Goal: Transaction & Acquisition: Purchase product/service

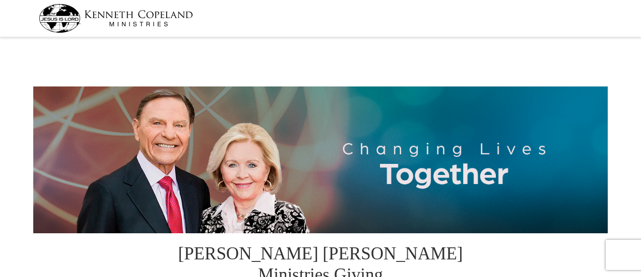
select select "GA"
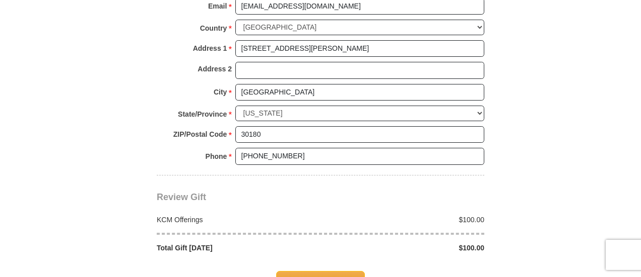
scroll to position [906, 0]
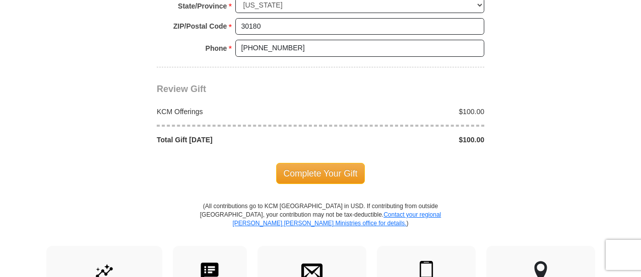
click at [464, 107] on div "$100.00" at bounding box center [404, 112] width 169 height 10
click at [472, 107] on div "$100.00" at bounding box center [404, 112] width 169 height 10
click at [463, 117] on div at bounding box center [321, 126] width 338 height 18
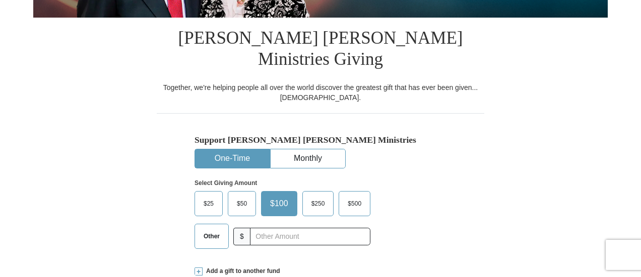
scroll to position [201, 0]
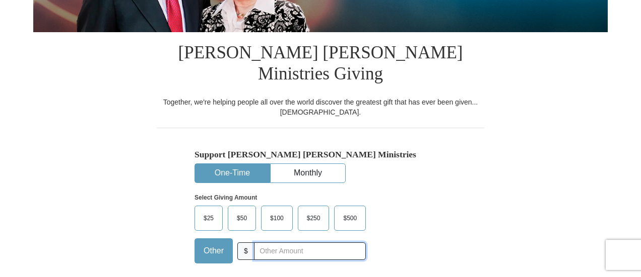
click at [296, 243] on input "text" at bounding box center [310, 252] width 112 height 18
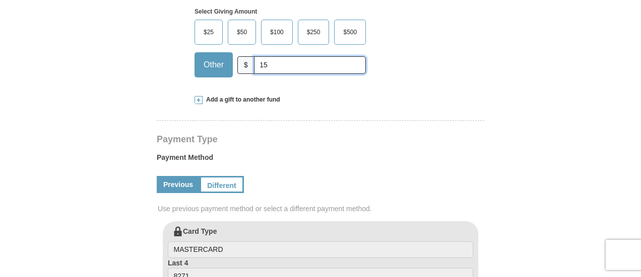
scroll to position [403, 0]
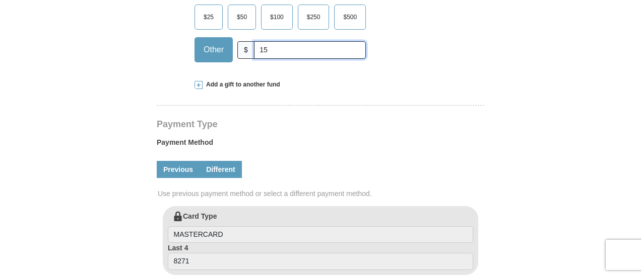
type input "15"
click at [214, 161] on link "Different" at bounding box center [220, 169] width 42 height 17
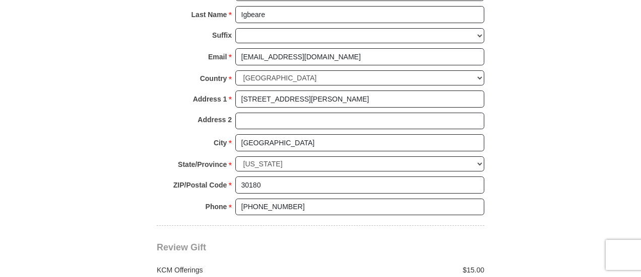
scroll to position [1007, 0]
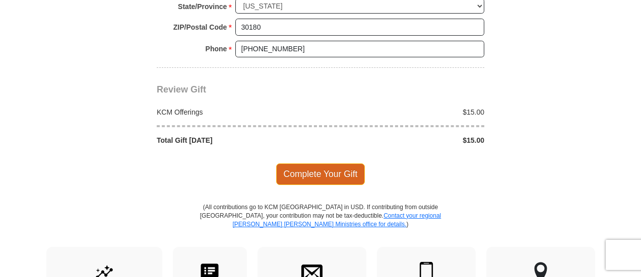
click at [319, 164] on span "Complete Your Gift" at bounding box center [320, 174] width 89 height 21
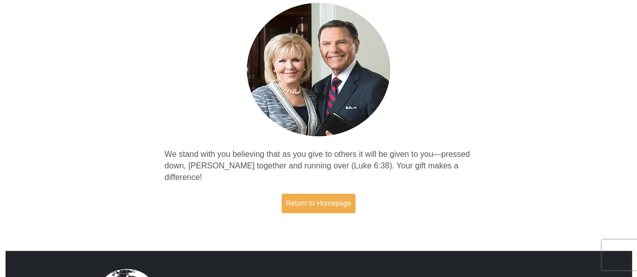
scroll to position [101, 0]
